Goal: Navigation & Orientation: Find specific page/section

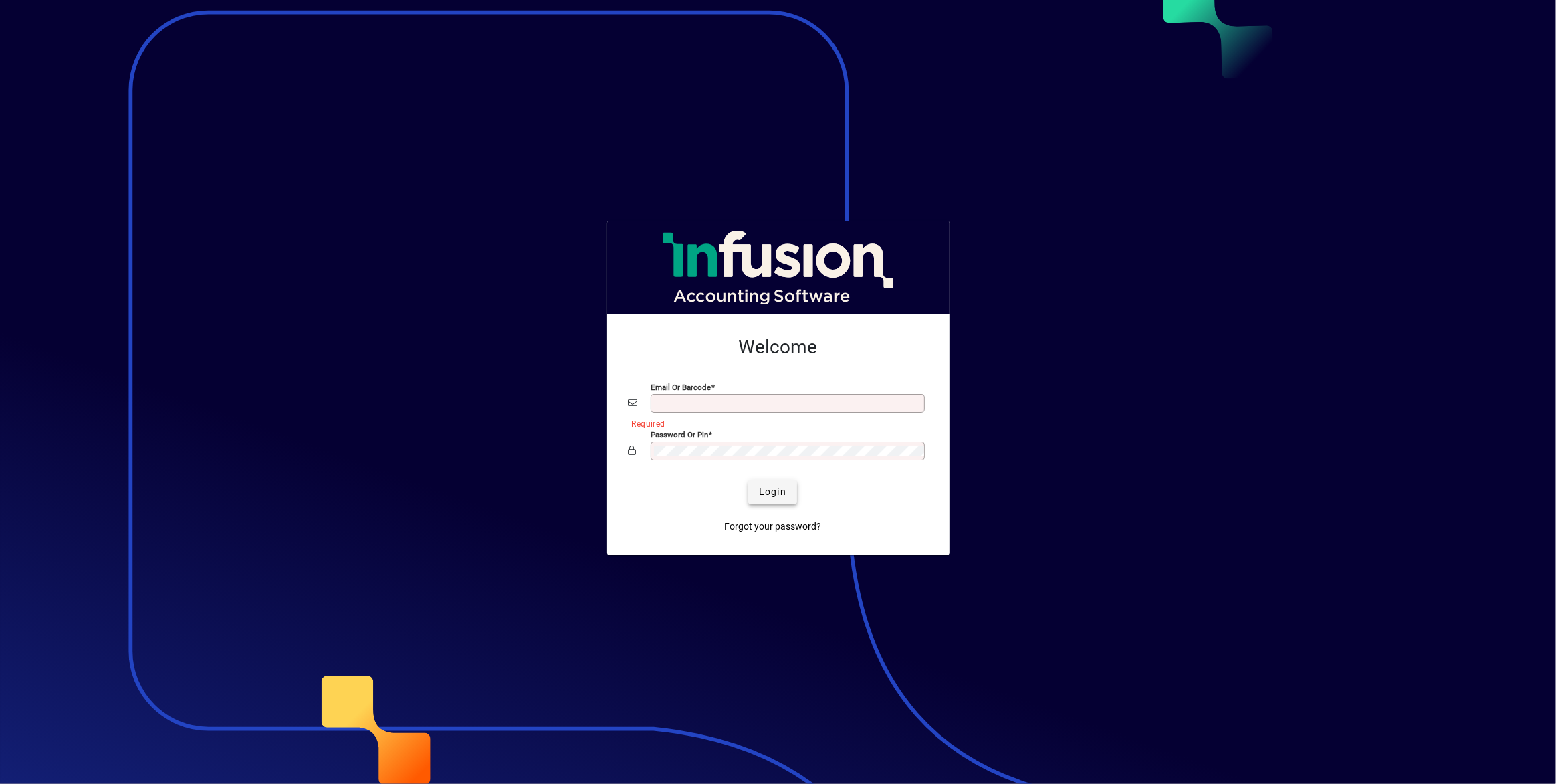
type input "**********"
click at [765, 494] on span "Login" at bounding box center [773, 491] width 27 height 14
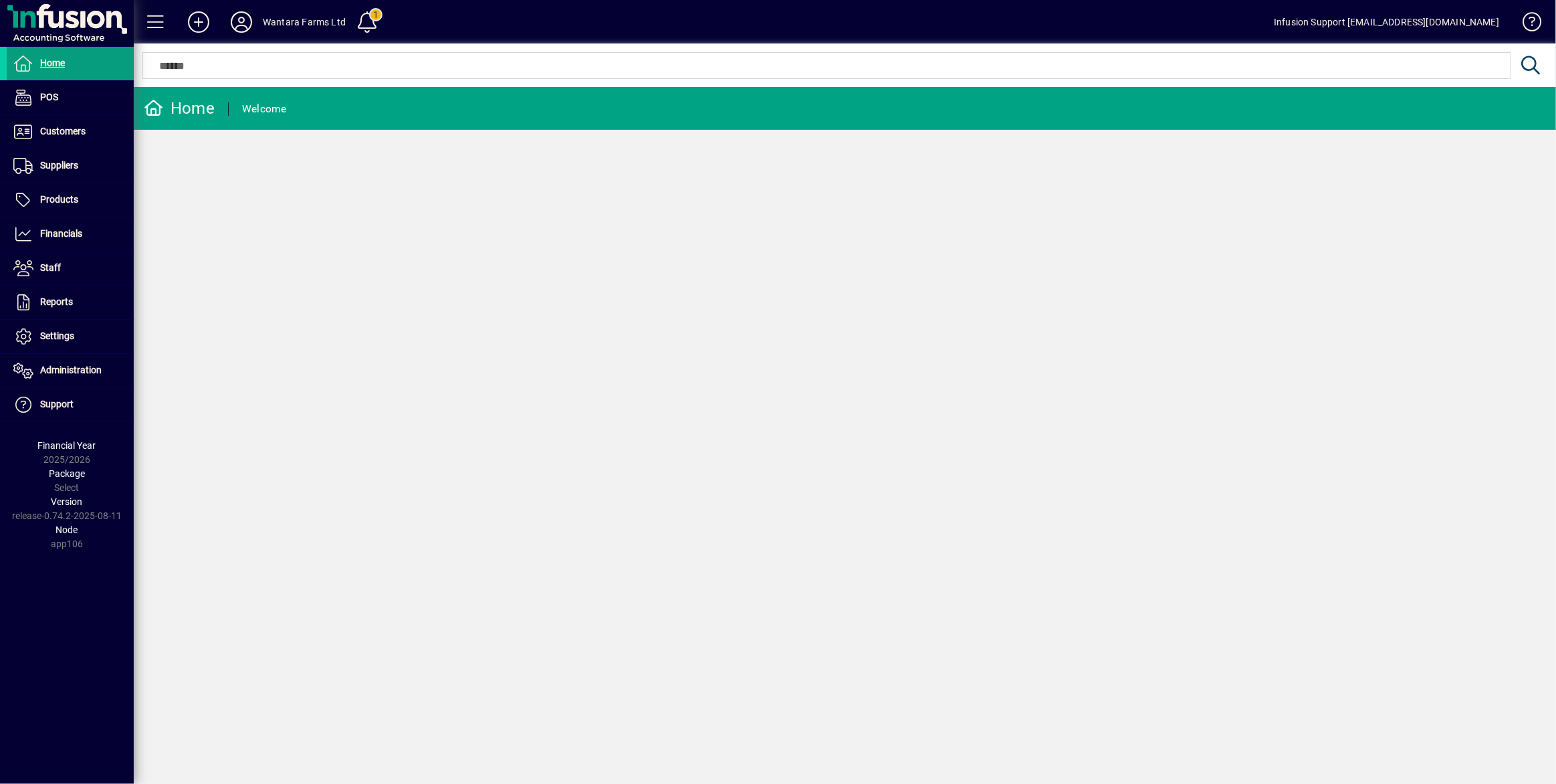
click at [248, 20] on icon at bounding box center [241, 22] width 27 height 21
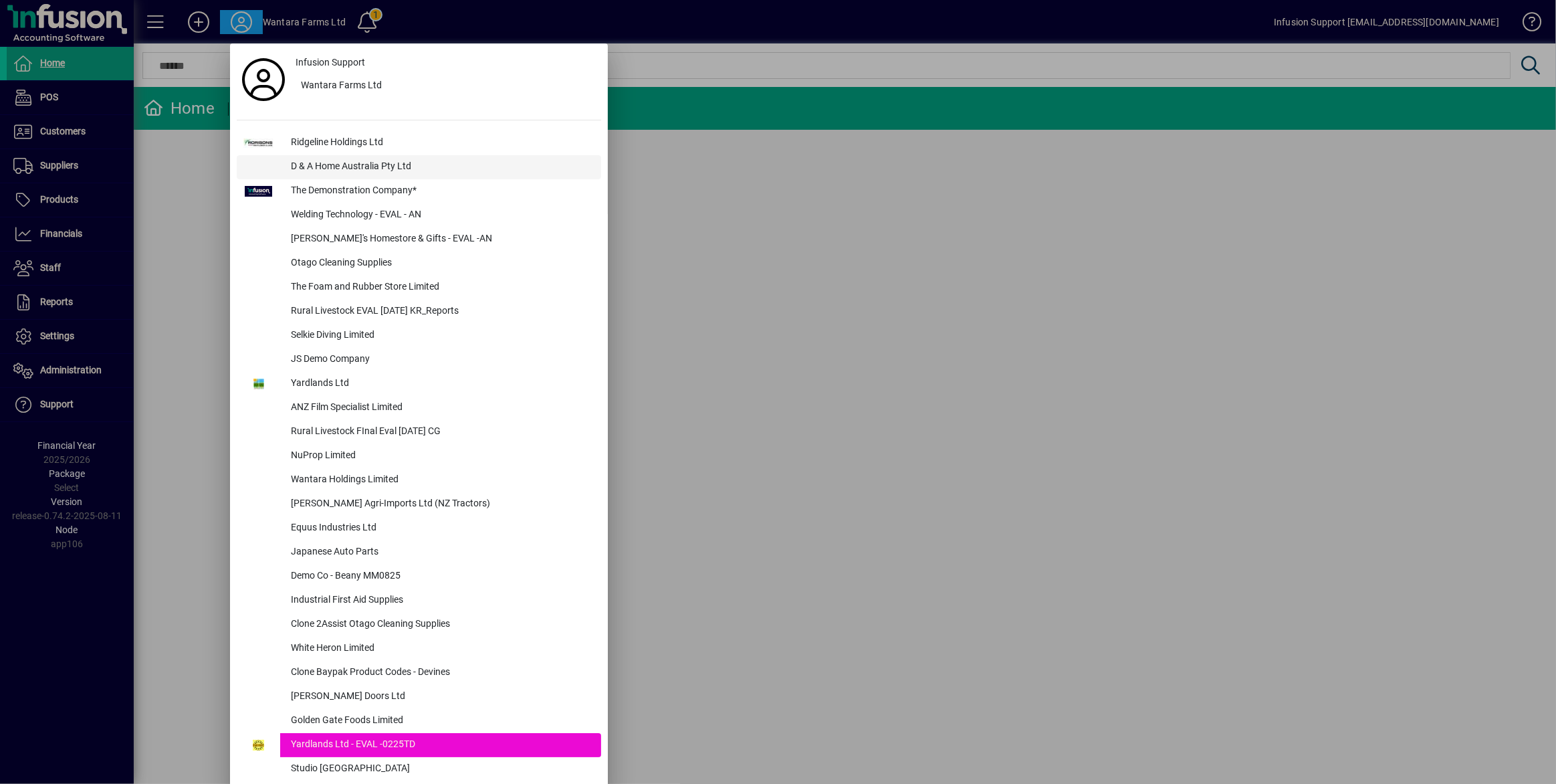
click at [361, 167] on div "D & A Home Australia Pty Ltd" at bounding box center [440, 167] width 321 height 24
